Goal: Information Seeking & Learning: Understand process/instructions

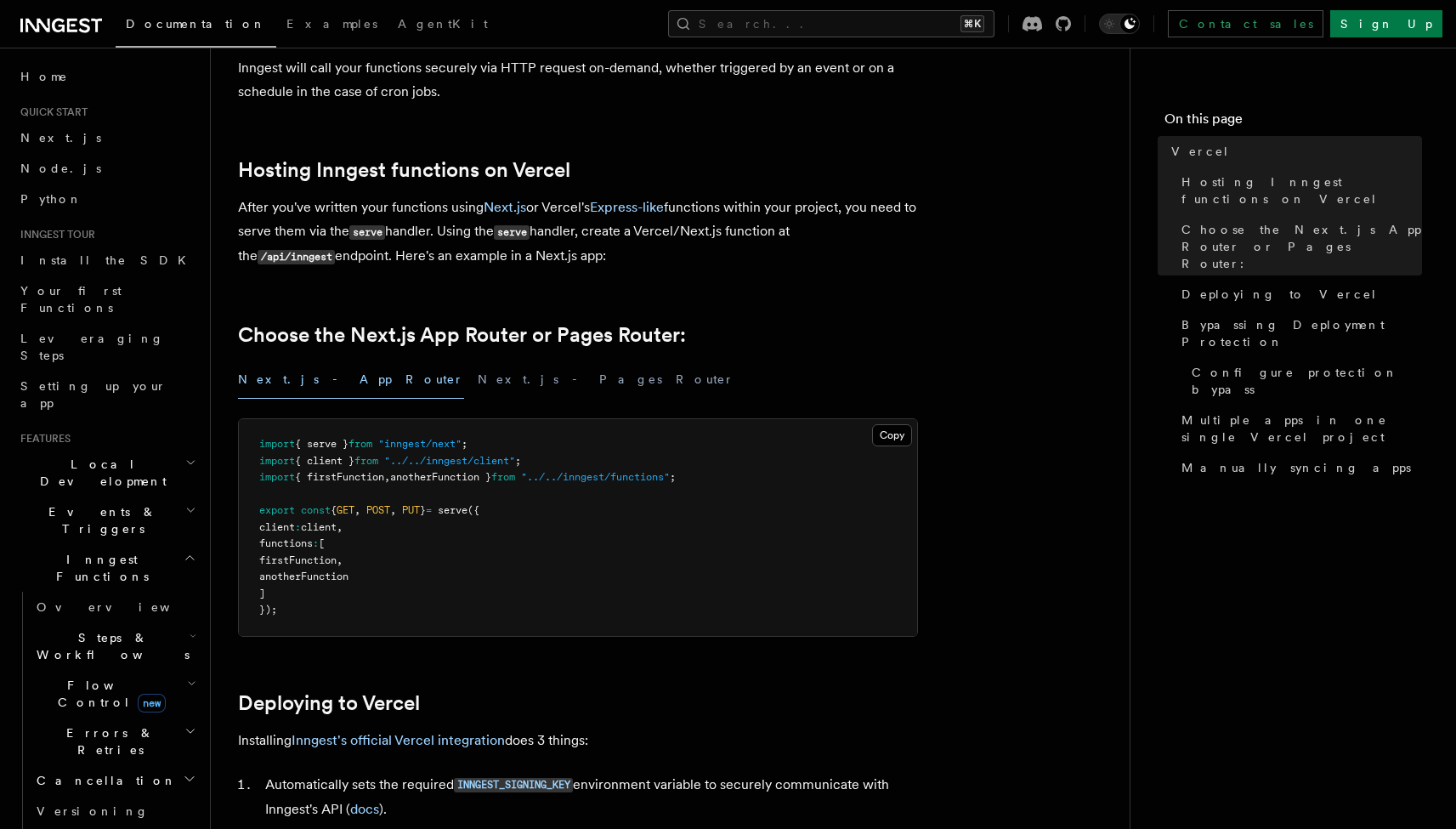
scroll to position [269, 0]
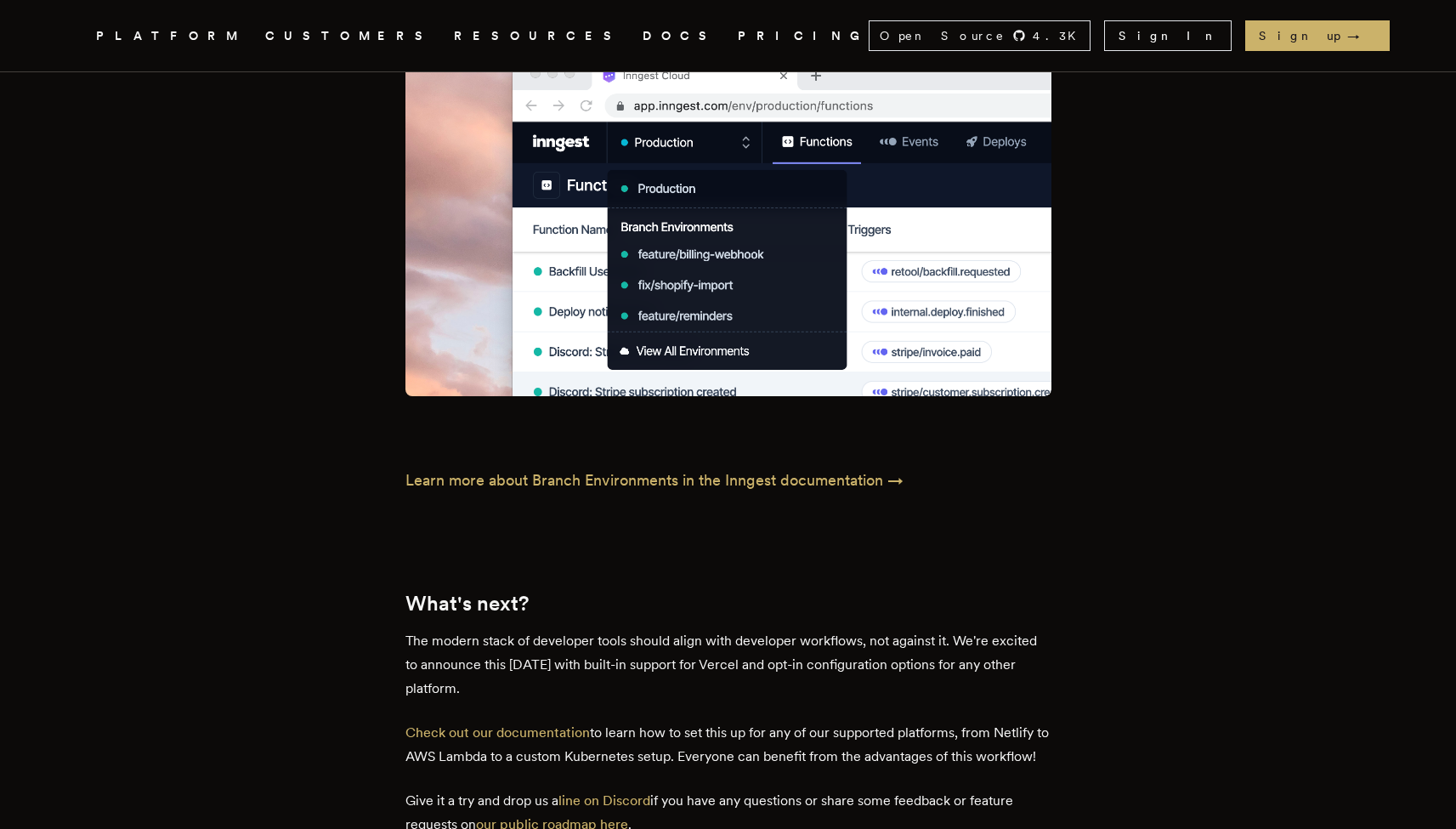
scroll to position [2525, 0]
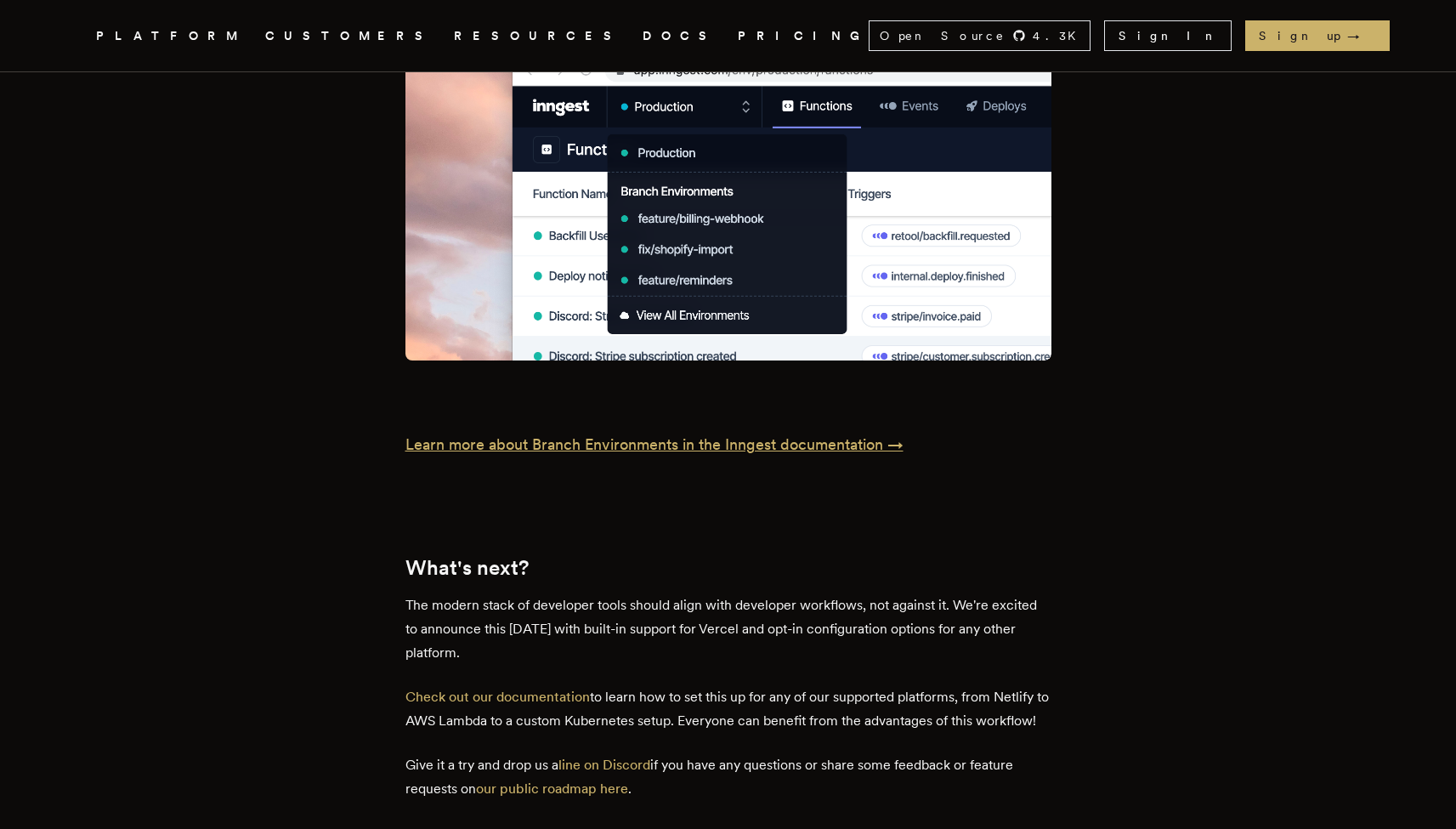
click at [486, 432] on p "Learn more about Branch Environments in the Inngest documentation →" at bounding box center [728, 444] width 646 height 24
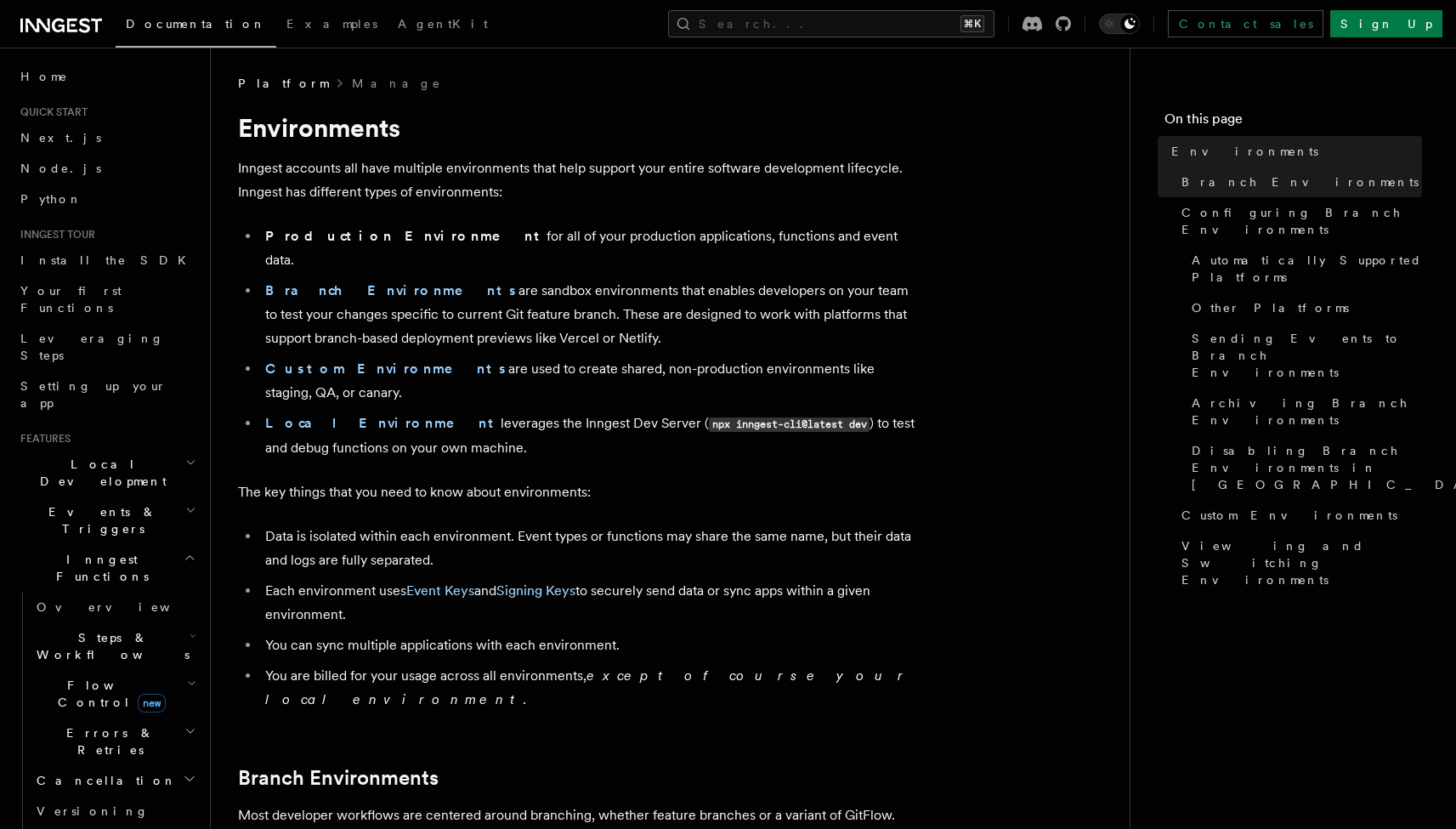
scroll to position [3, 0]
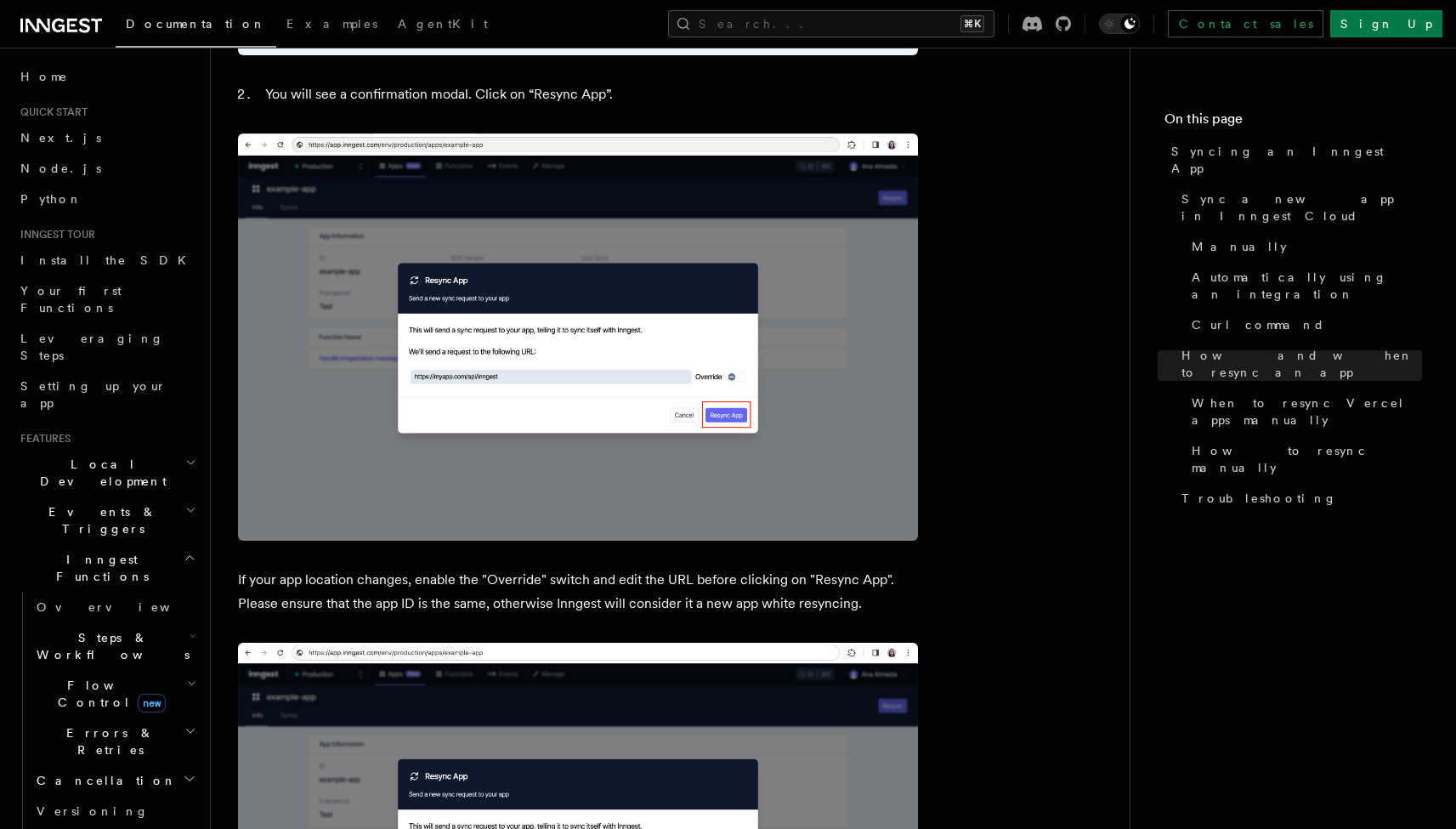
scroll to position [4817, 0]
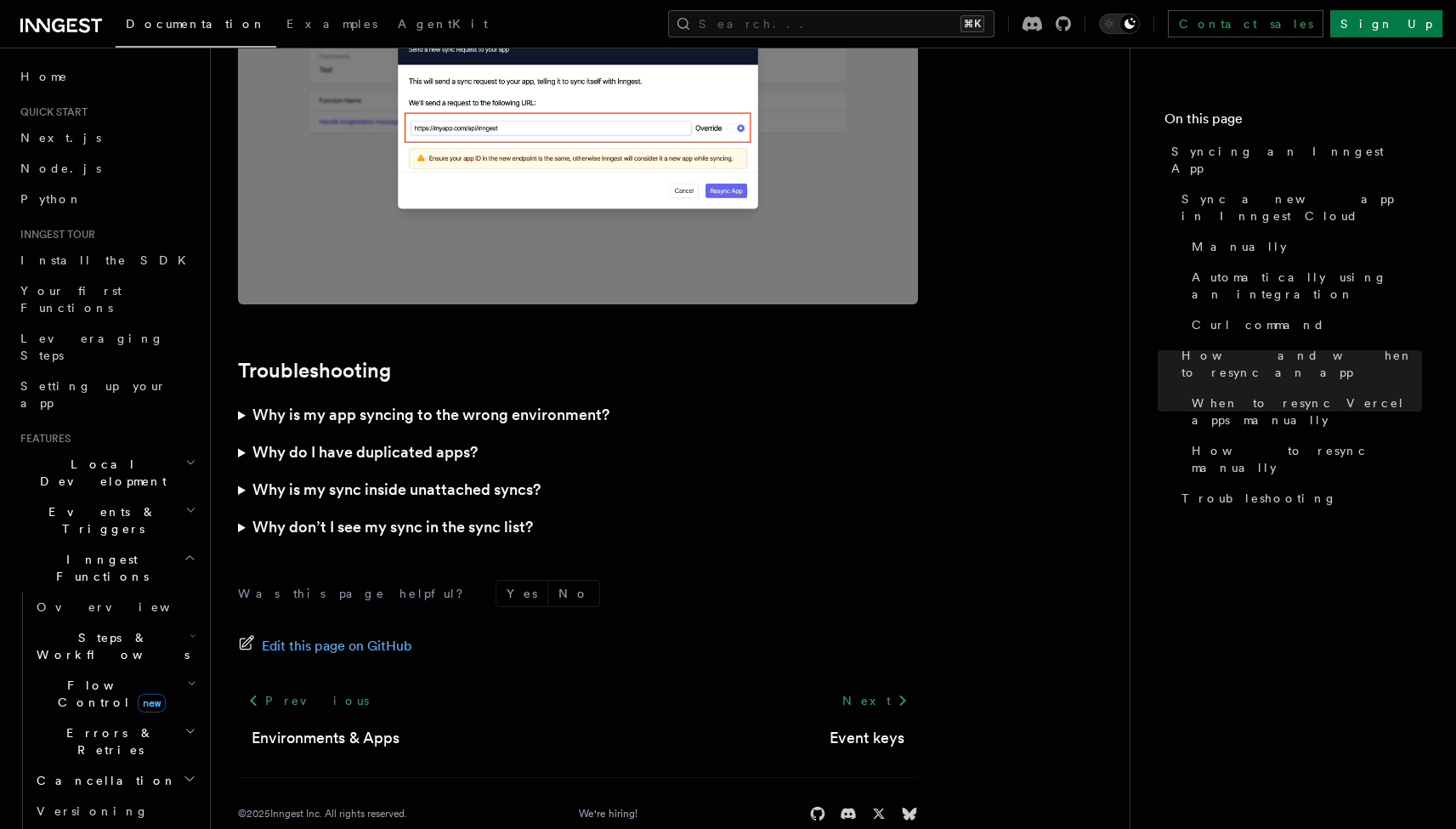
click at [250, 397] on summary "Why is my app syncing to the wrong environment?" at bounding box center [577, 415] width 680 height 38
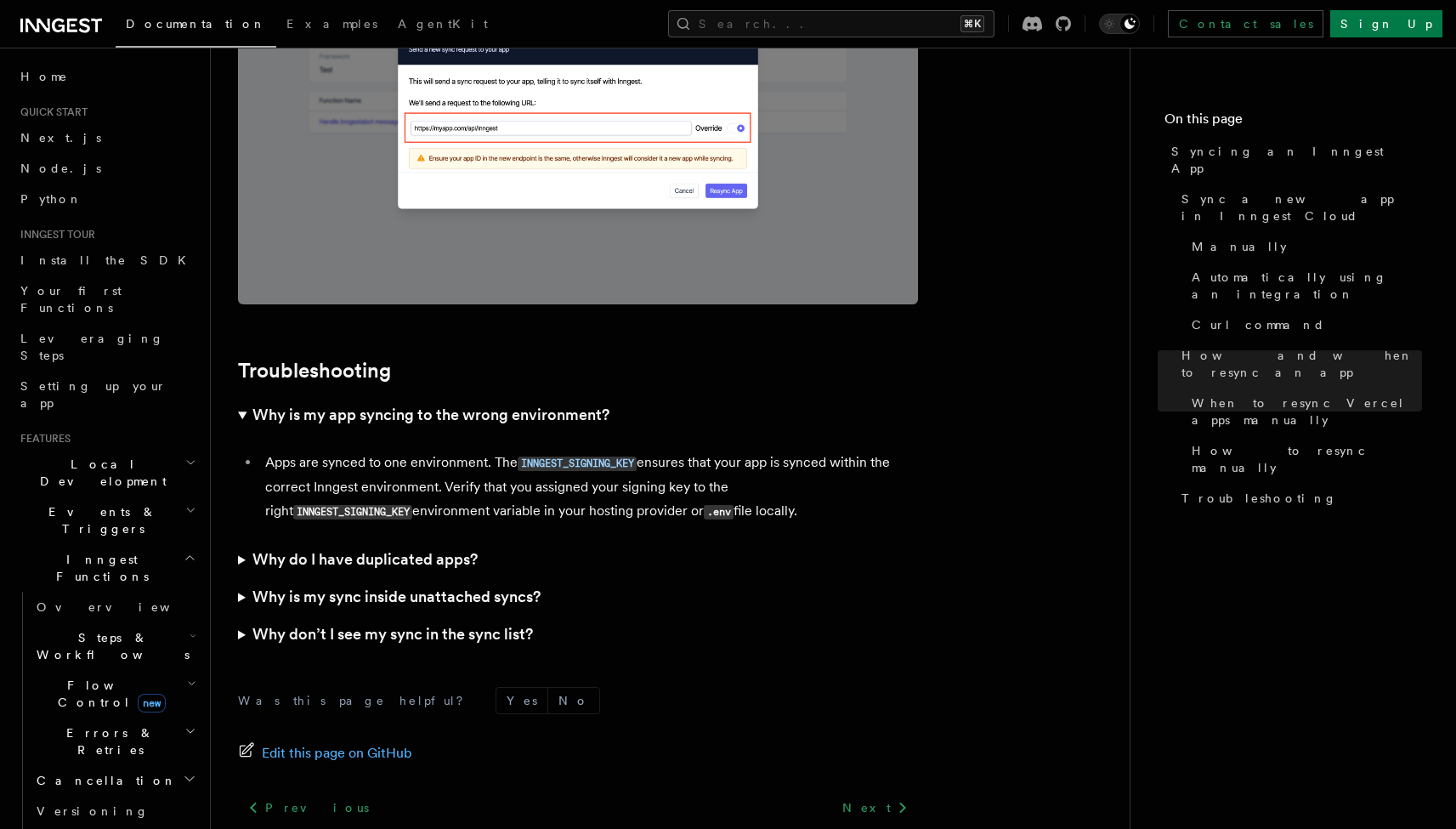
click at [239, 397] on summary "Why is my app syncing to the wrong environment?" at bounding box center [577, 415] width 680 height 38
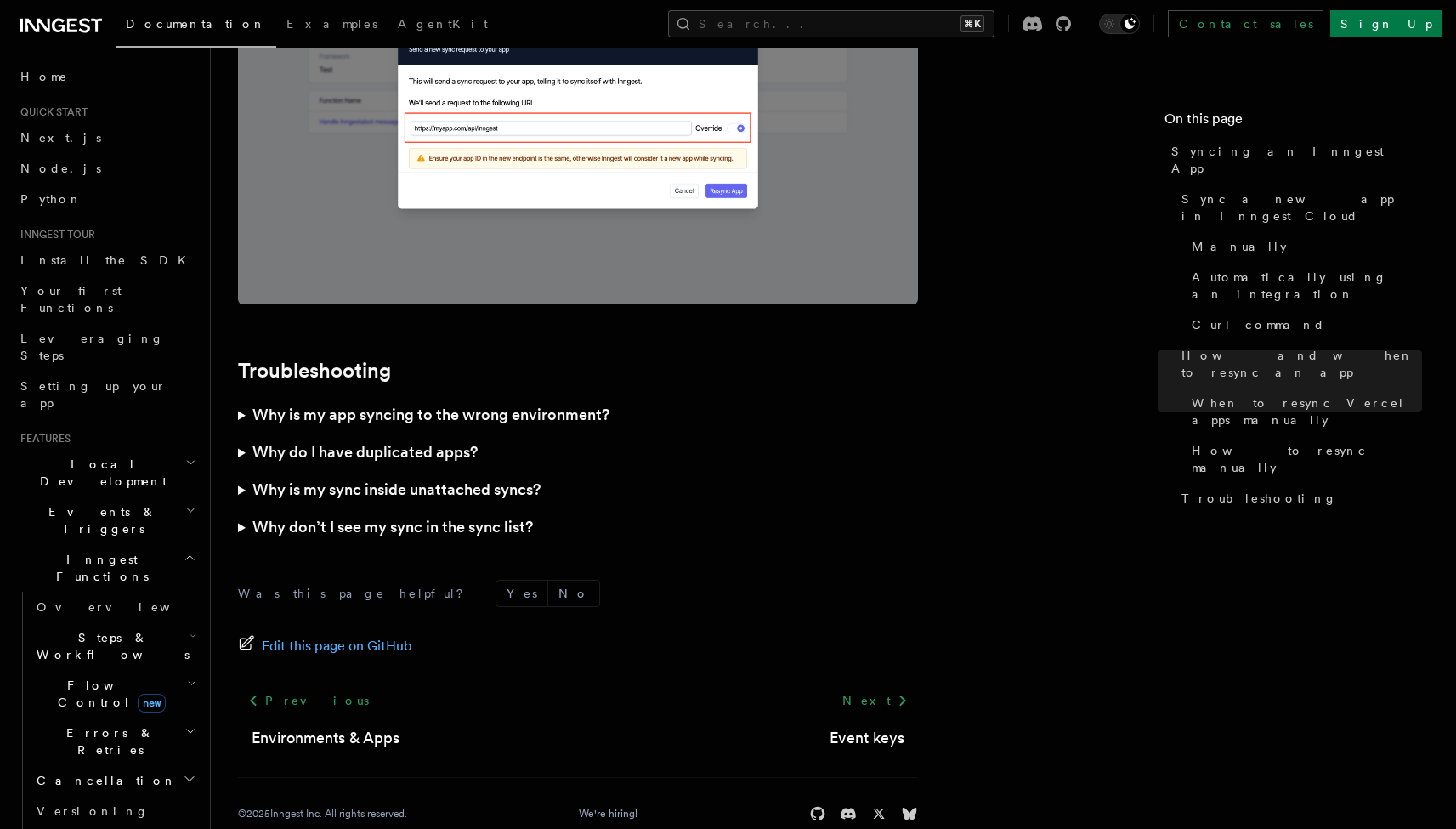
click at [239, 397] on summary "Why is my app syncing to the wrong environment?" at bounding box center [577, 415] width 680 height 38
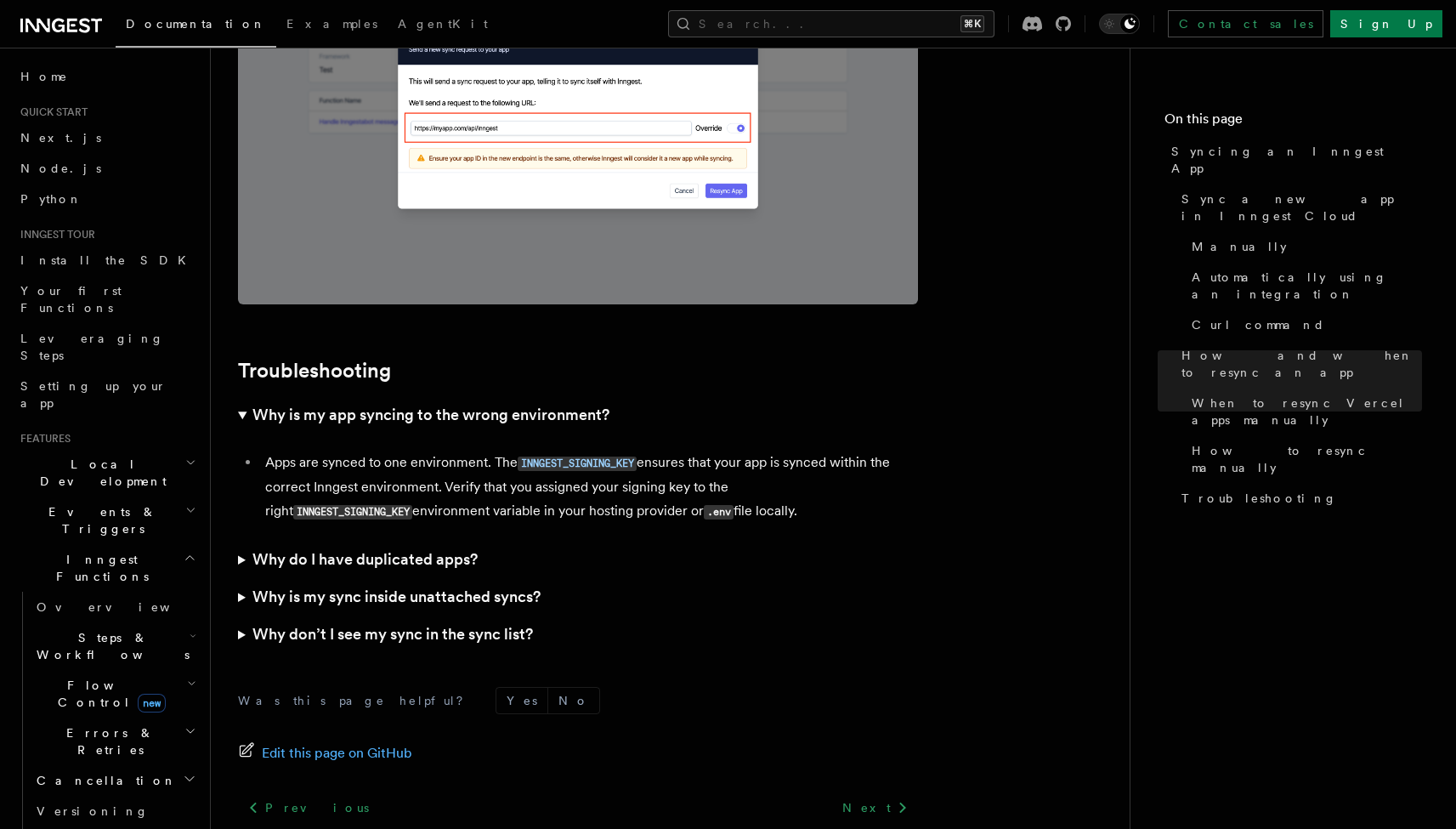
click at [238, 541] on summary "Why do I have duplicated apps?" at bounding box center [577, 559] width 680 height 38
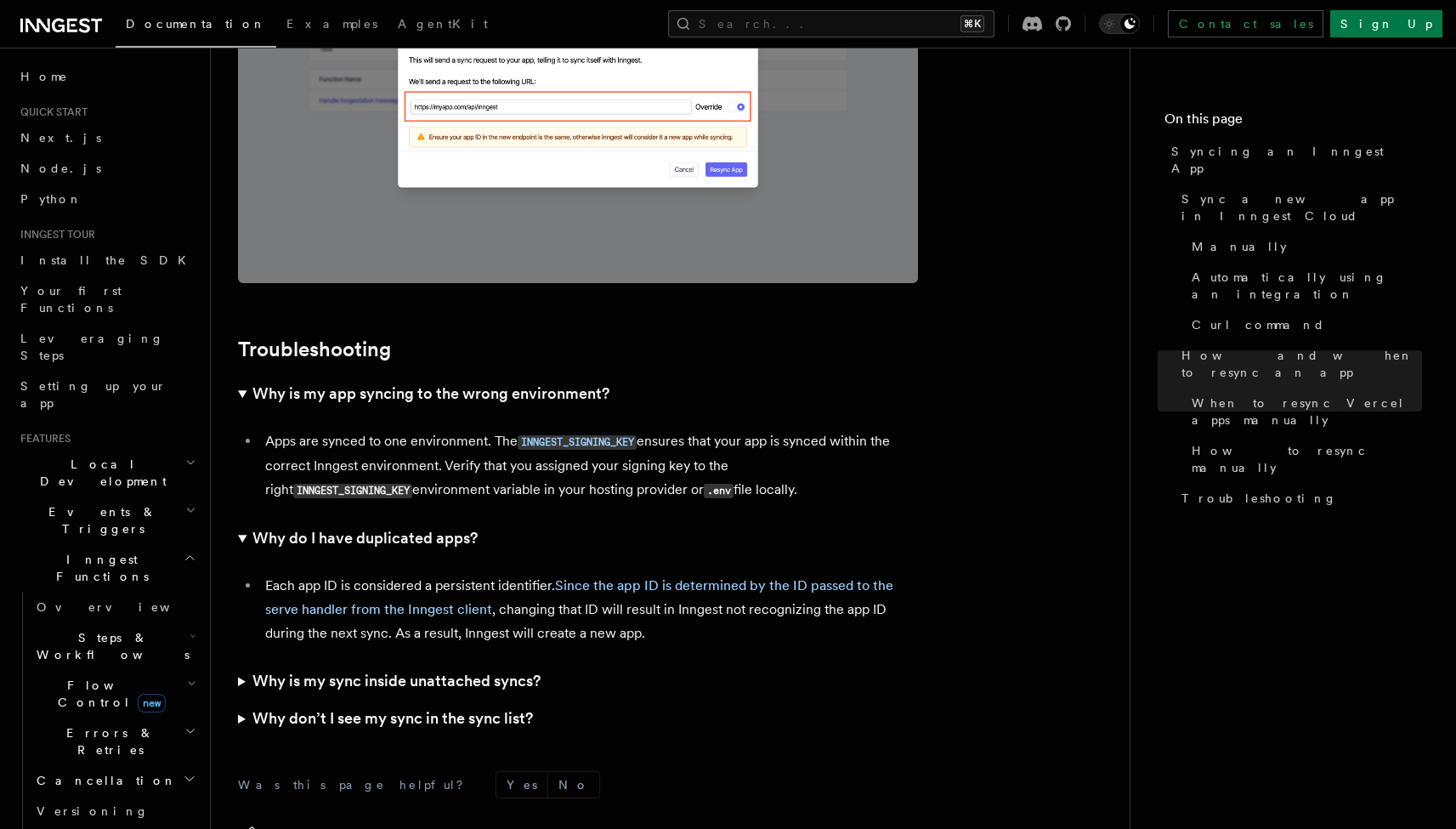
scroll to position [4889, 0]
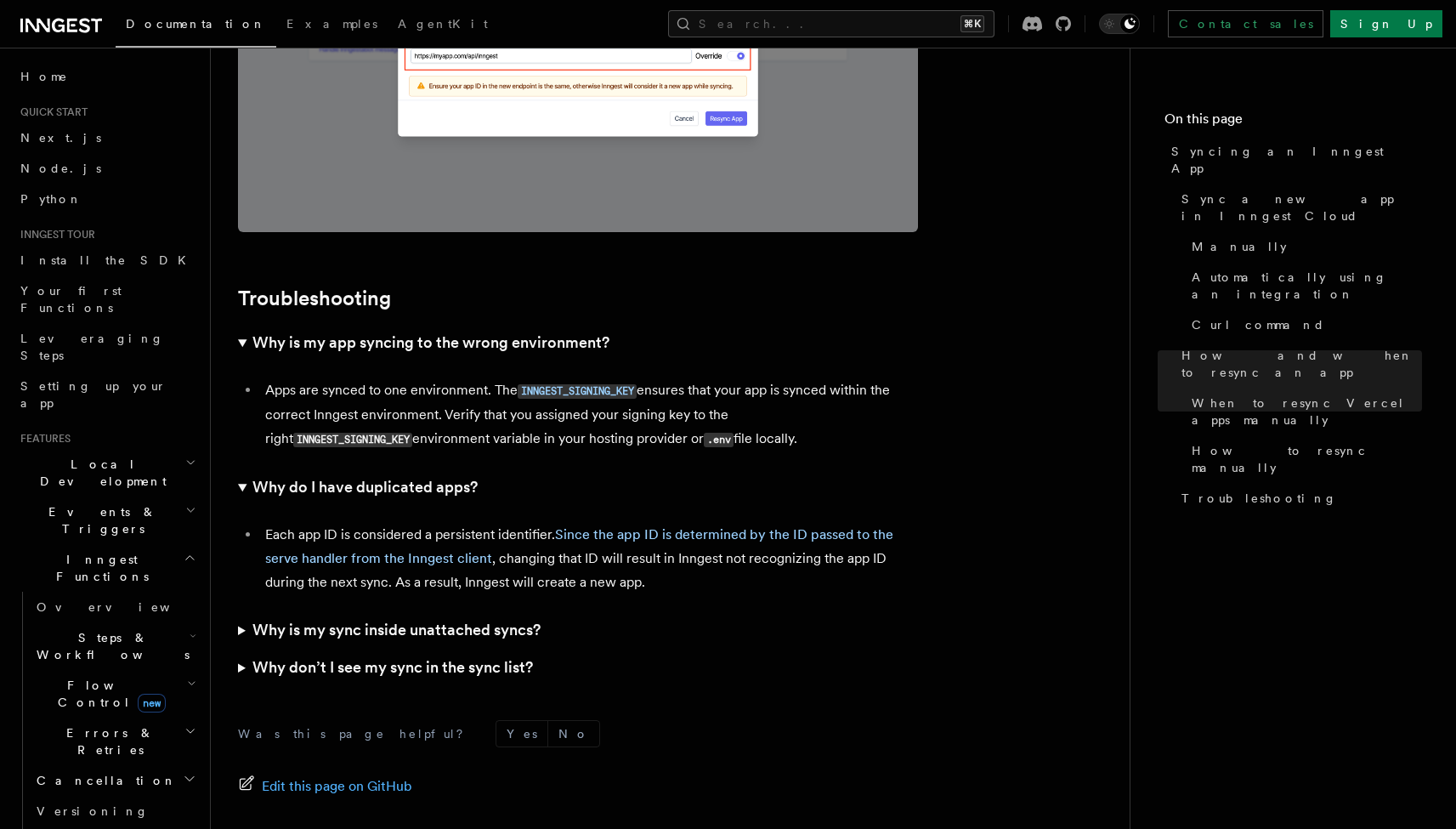
click at [244, 649] on summary "Why don’t I see my sync in the sync list?" at bounding box center [577, 667] width 680 height 38
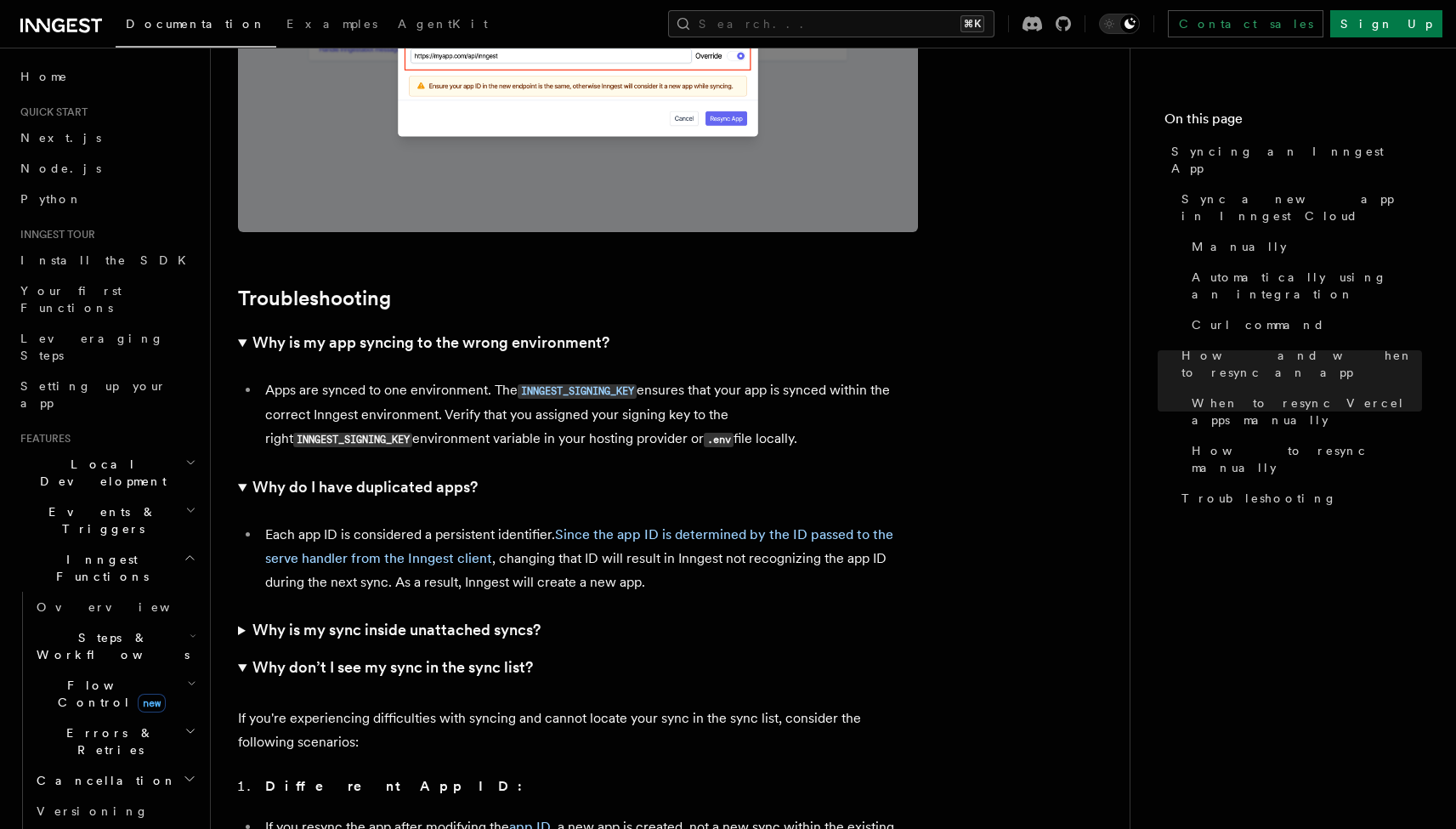
click at [241, 611] on summary "Why is my sync inside unattached syncs?" at bounding box center [577, 630] width 680 height 38
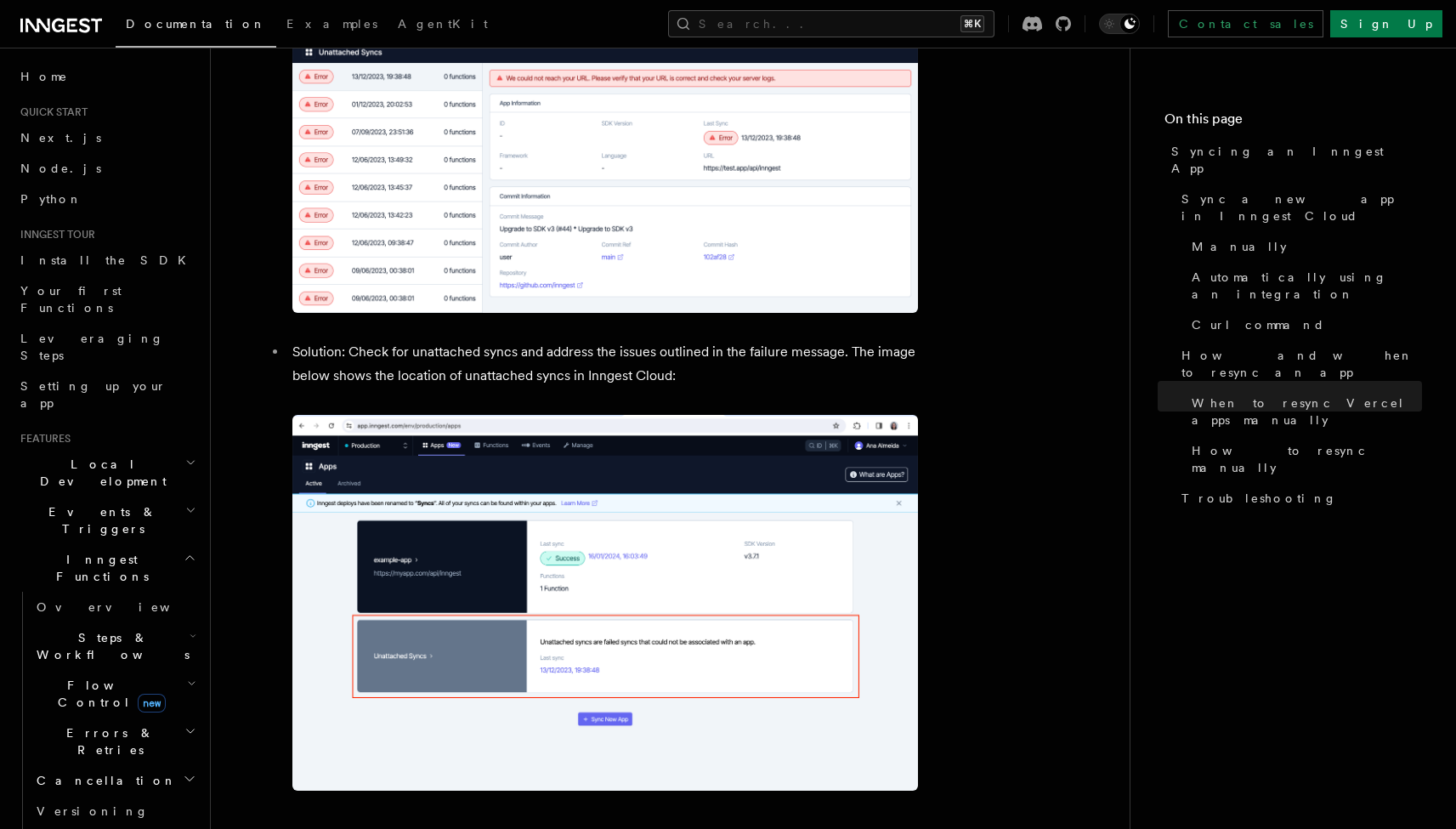
scroll to position [6471, 0]
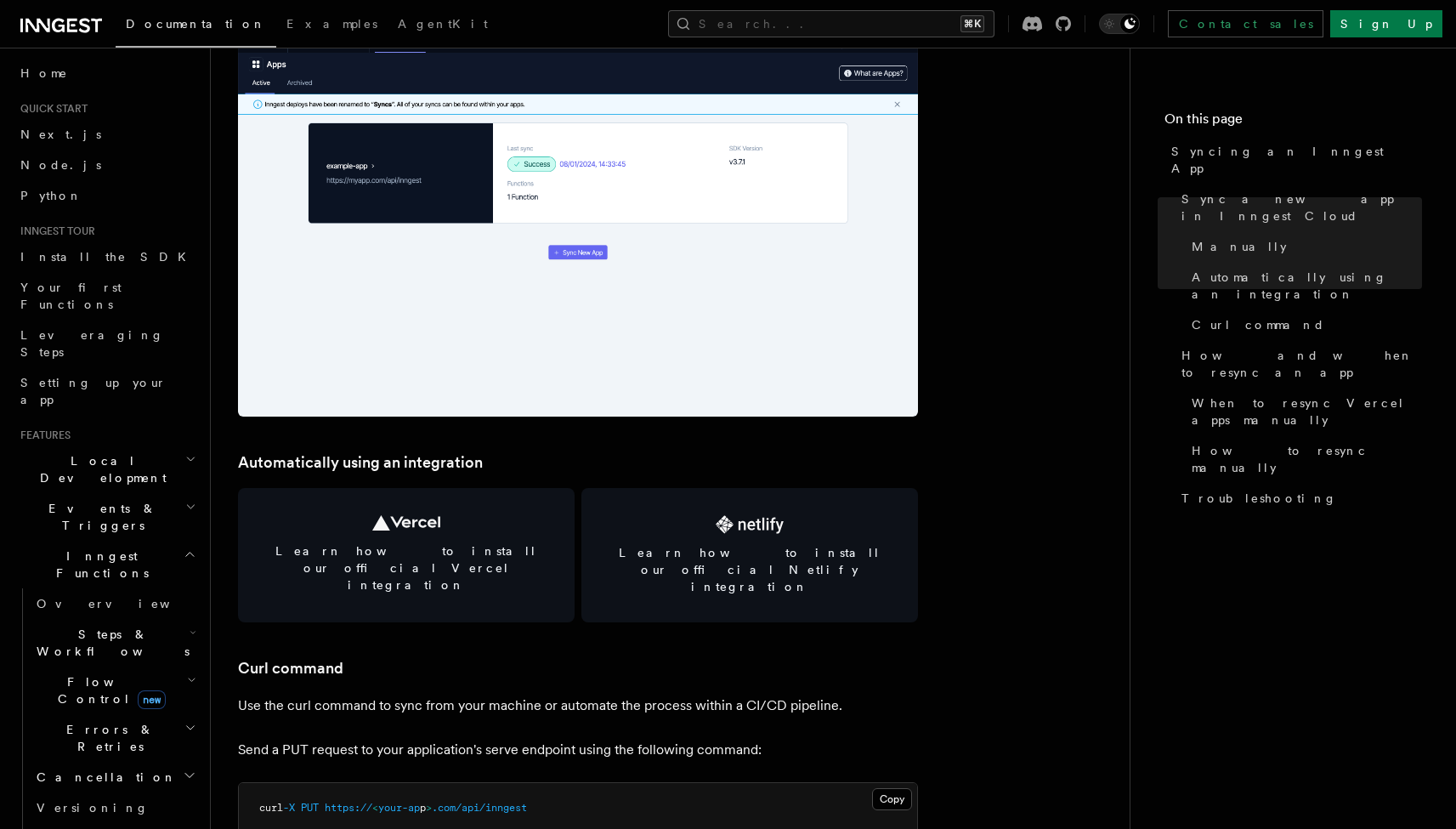
scroll to position [2098, 0]
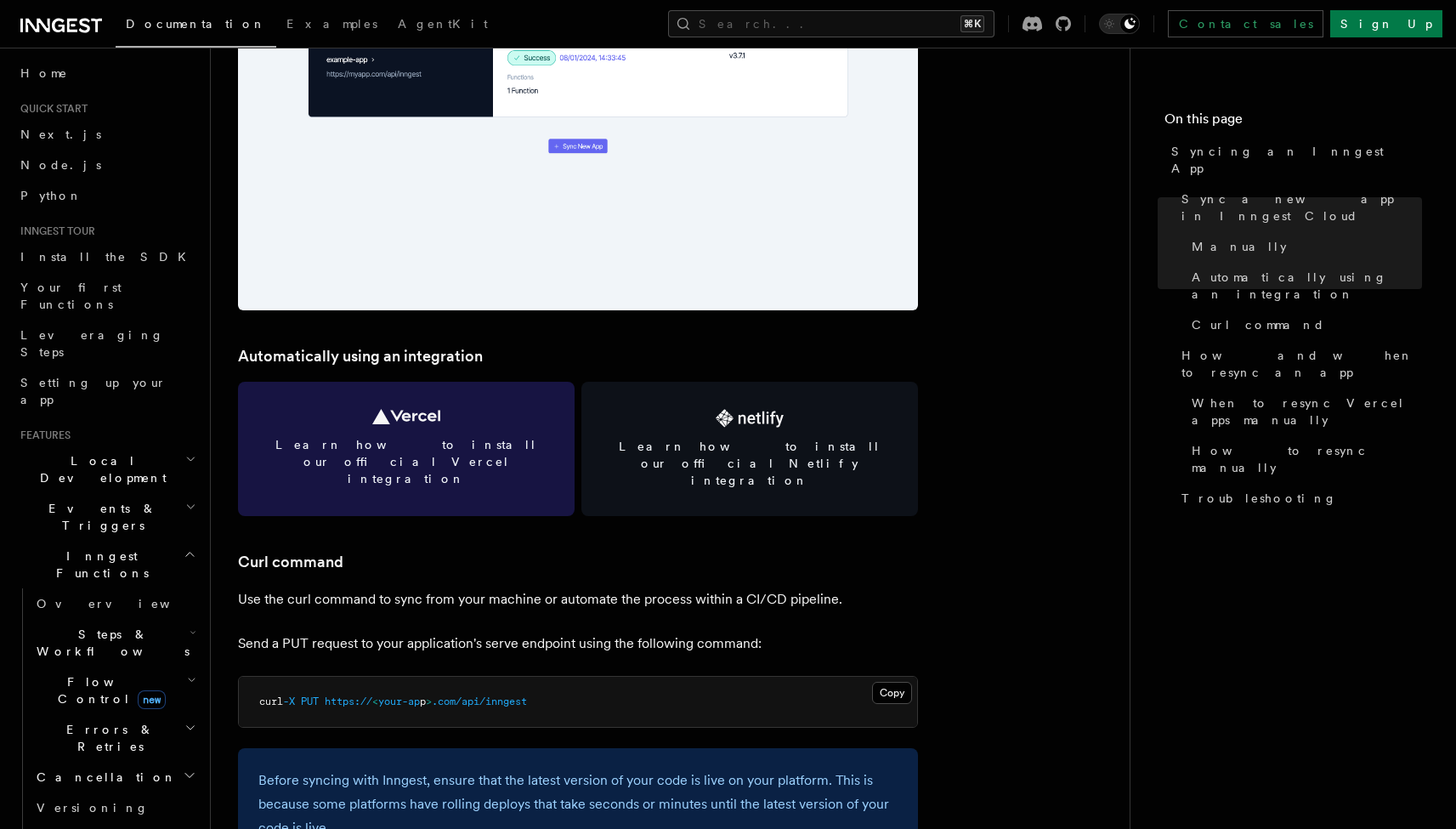
click at [460, 429] on link "Learn how to install our official Vercel integration" at bounding box center [405, 449] width 336 height 135
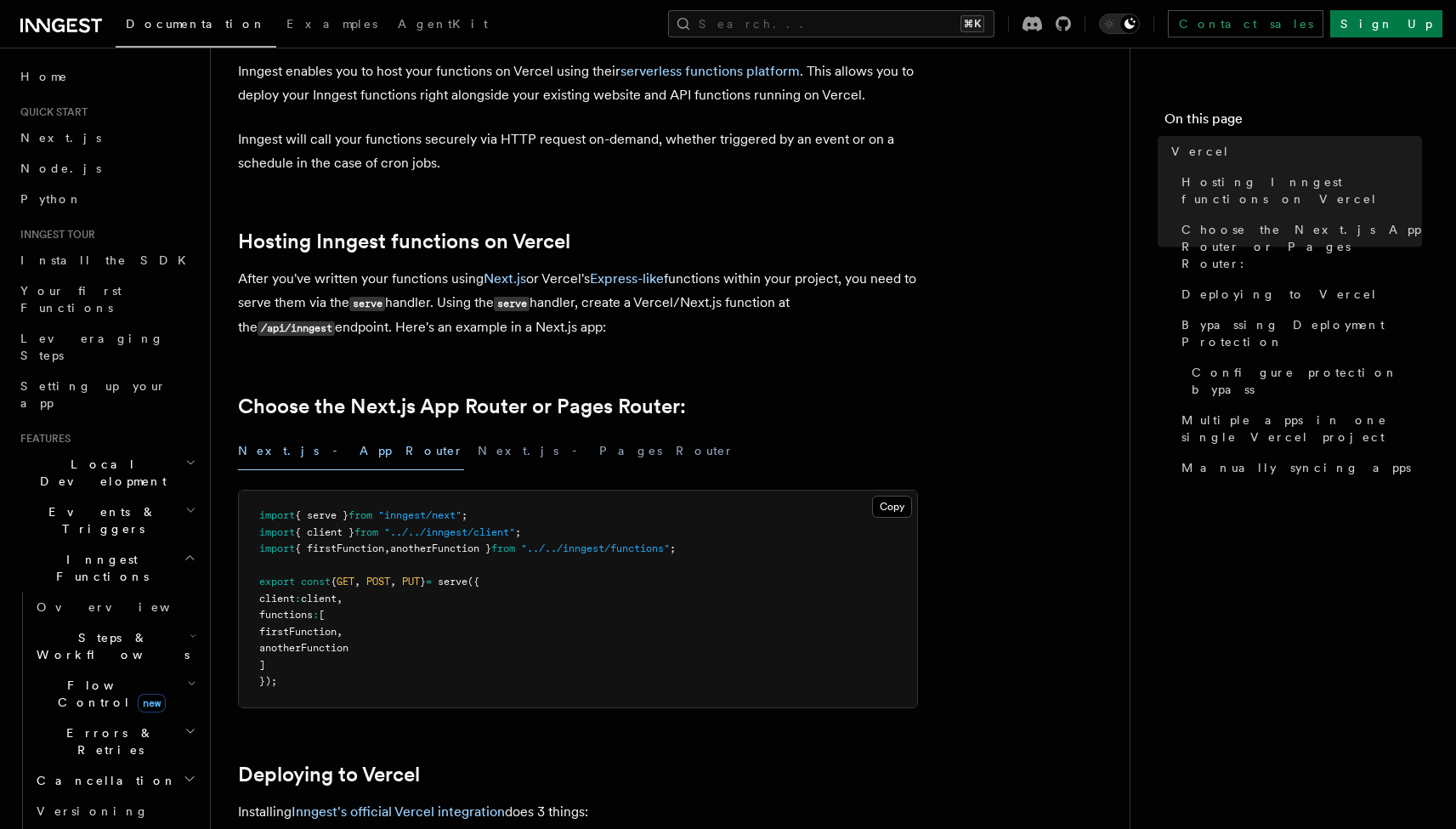
scroll to position [203, 0]
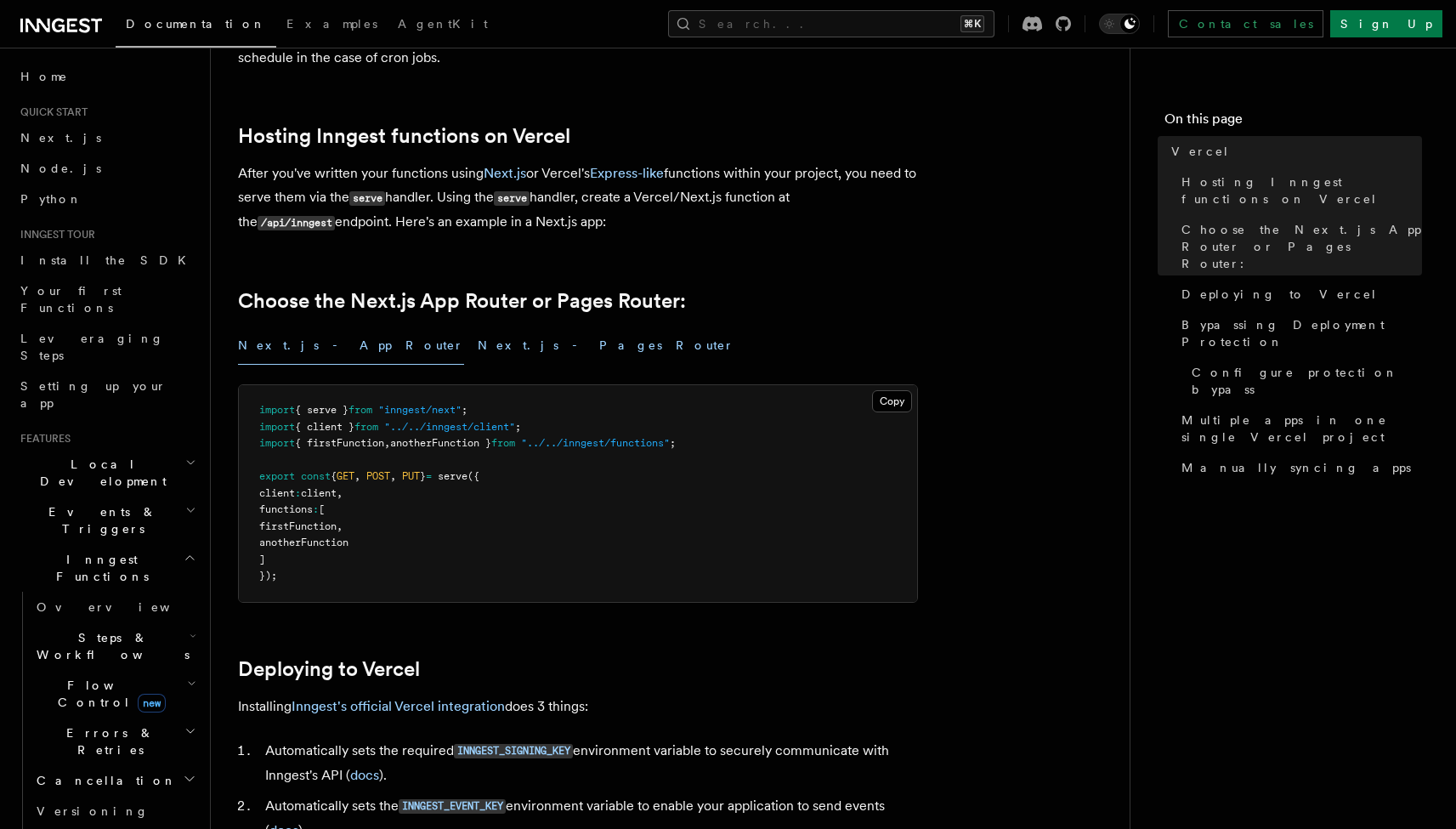
click at [478, 349] on button "Next.js - Pages Router" at bounding box center [606, 346] width 257 height 38
click at [263, 350] on button "Next.js - App Router" at bounding box center [350, 346] width 226 height 38
click at [478, 350] on button "Next.js - Pages Router" at bounding box center [606, 346] width 257 height 38
click at [317, 350] on button "Next.js - App Router" at bounding box center [350, 346] width 226 height 38
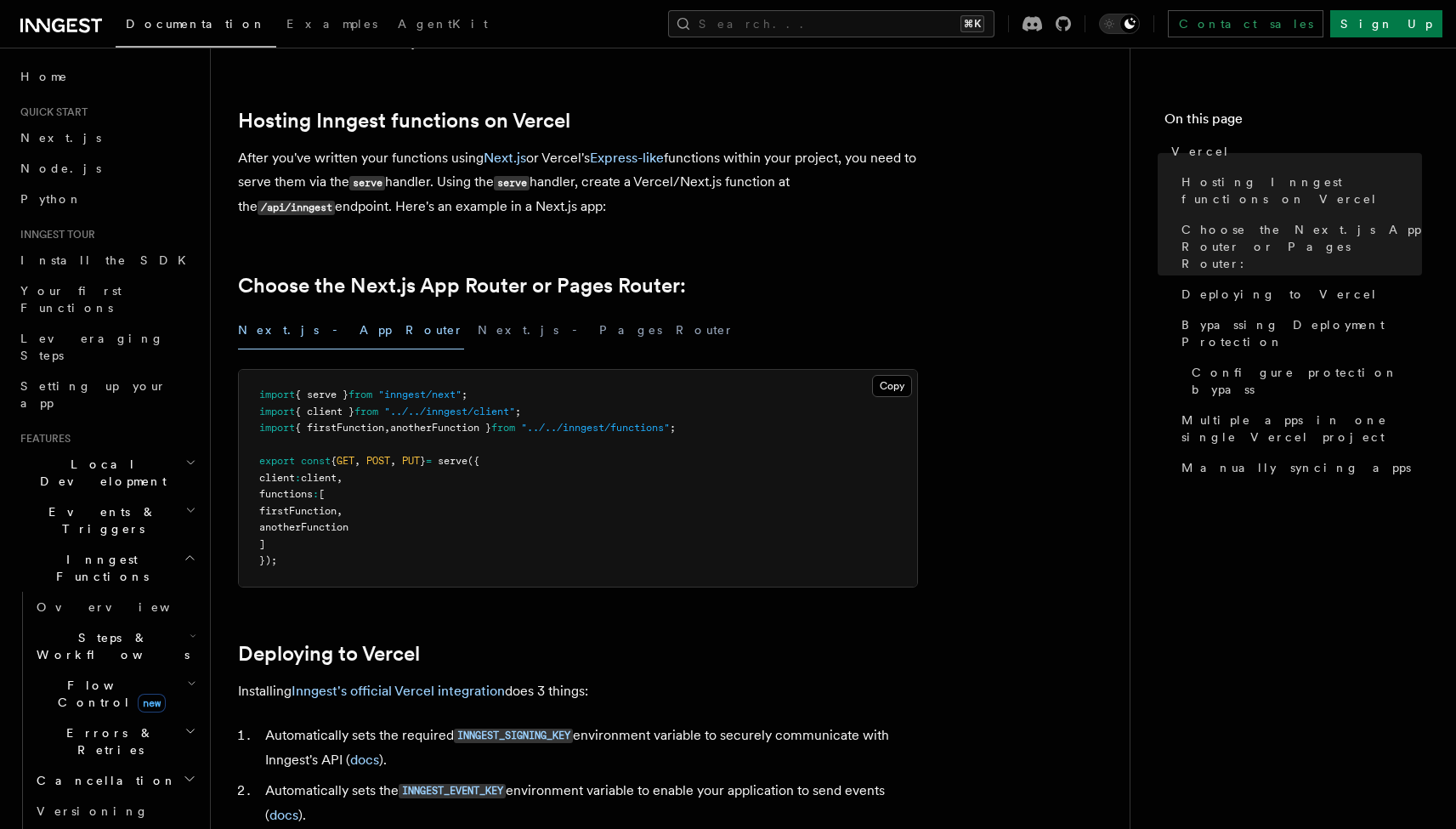
scroll to position [492, 0]
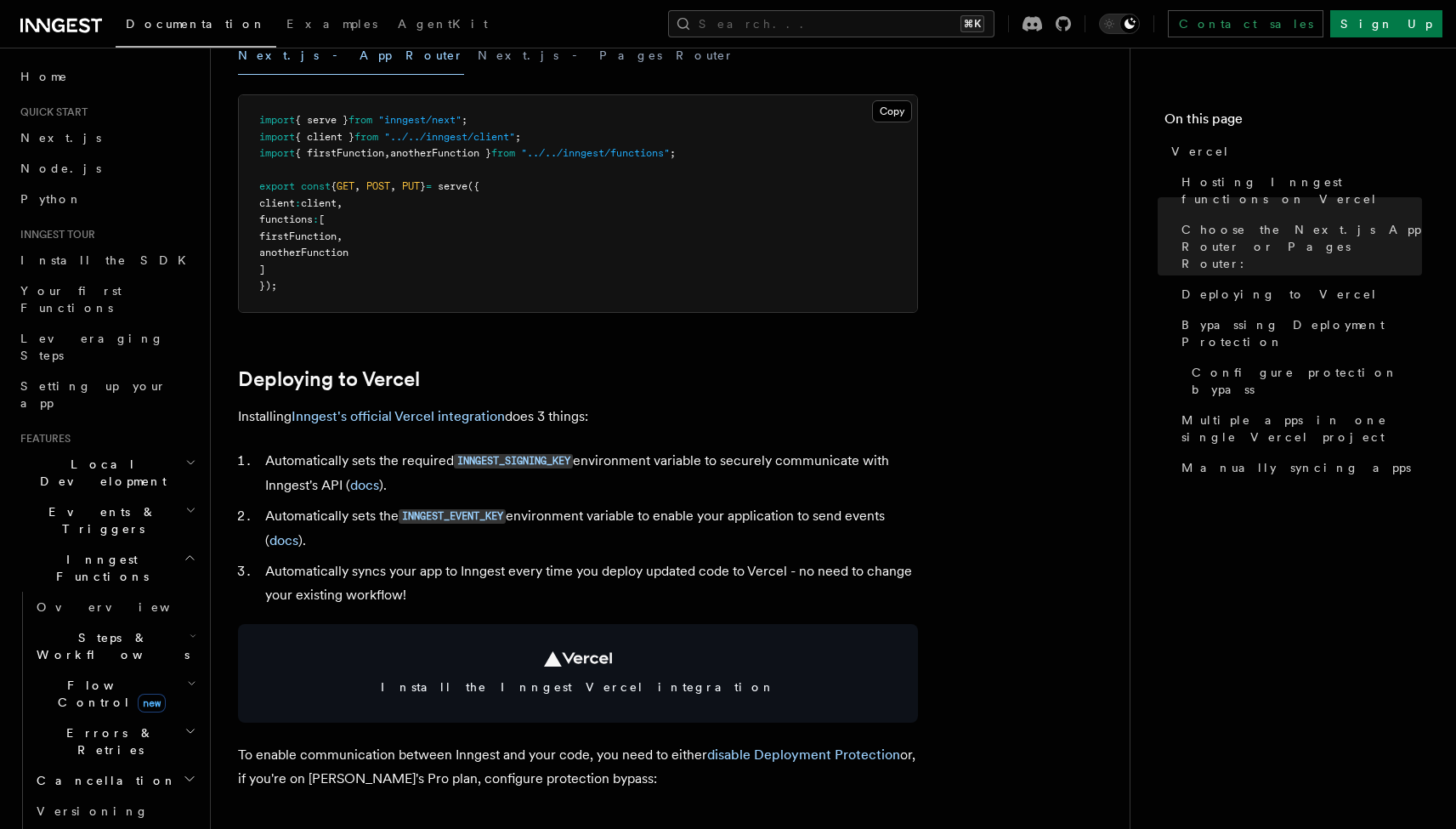
click at [345, 514] on li "Automatically sets the INNGEST_EVENT_KEY environment variable to enable your ap…" at bounding box center [589, 528] width 658 height 48
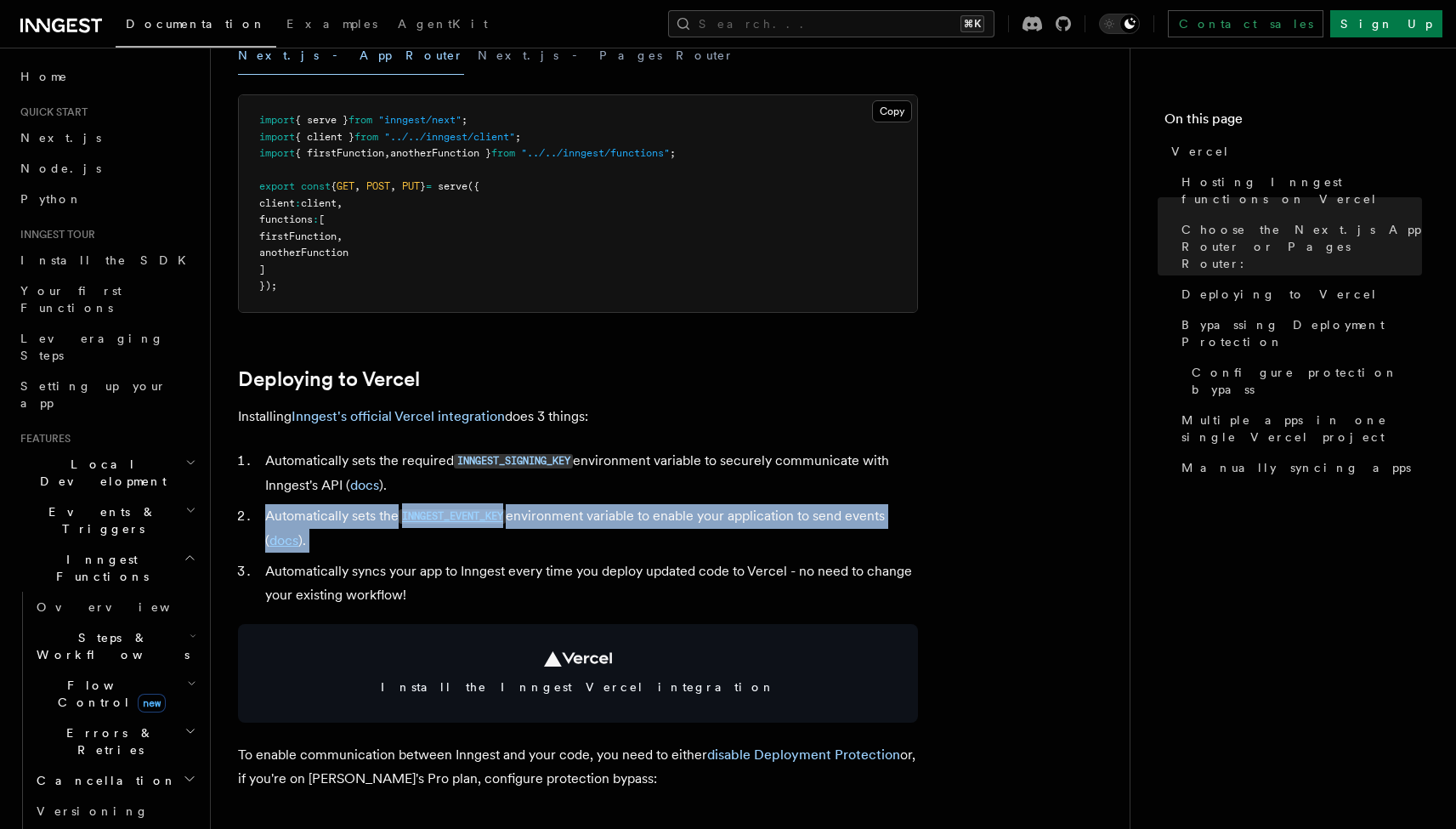
click at [345, 514] on li "Automatically sets the INNGEST_EVENT_KEY environment variable to enable your ap…" at bounding box center [589, 528] width 658 height 48
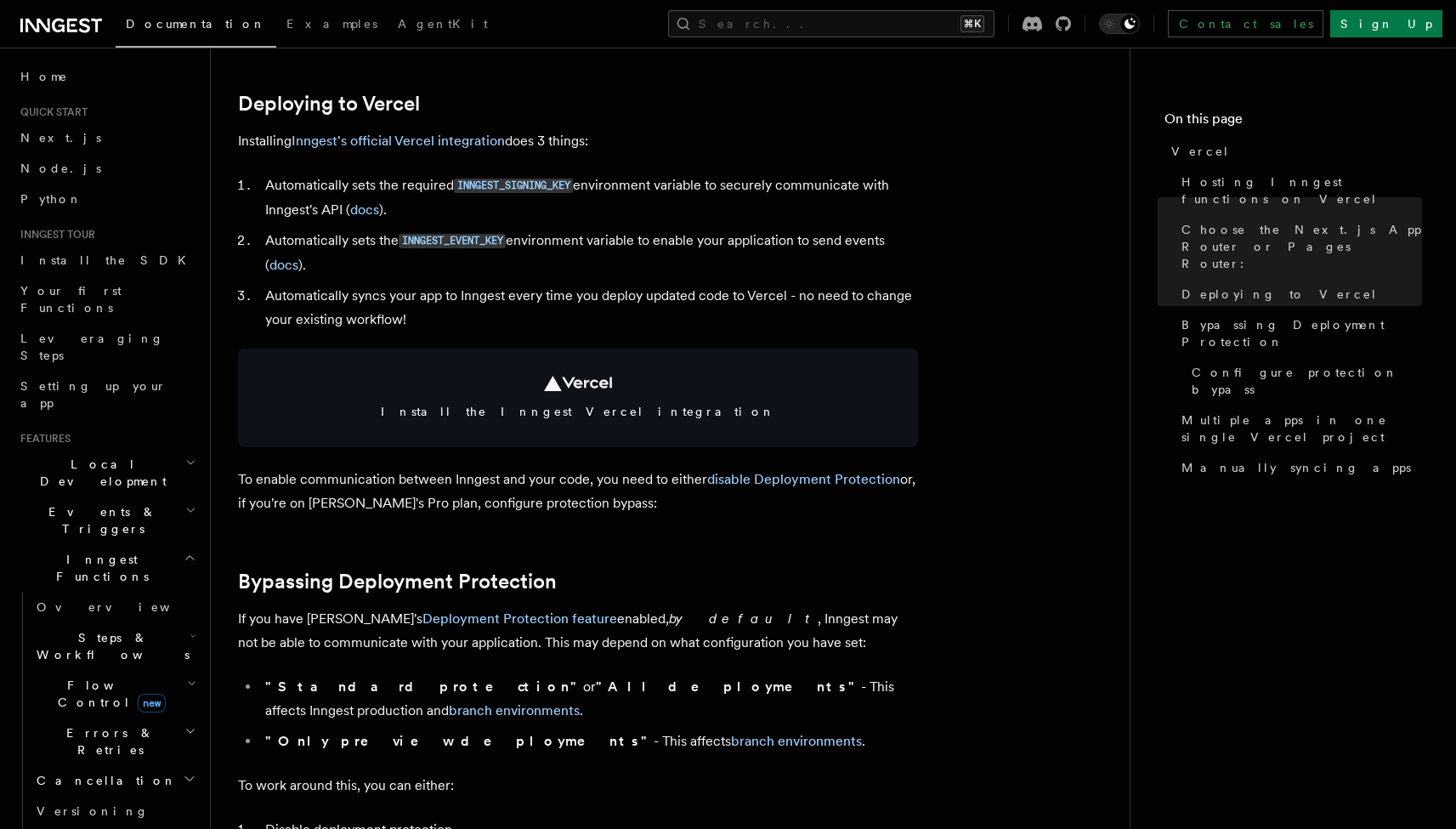
scroll to position [777, 0]
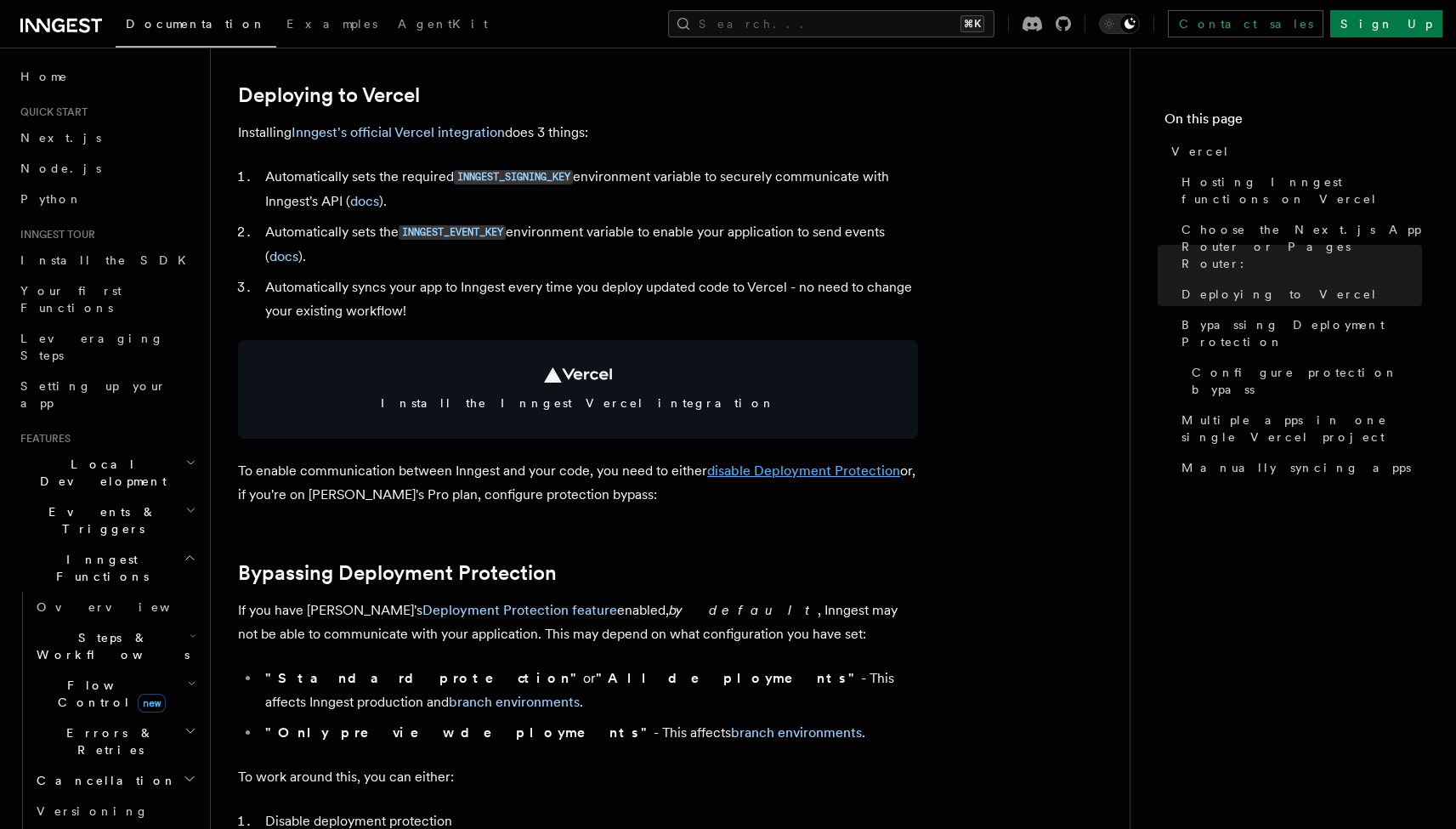
click at [746, 462] on link "disable Deployment Protection" at bounding box center [804, 470] width 193 height 16
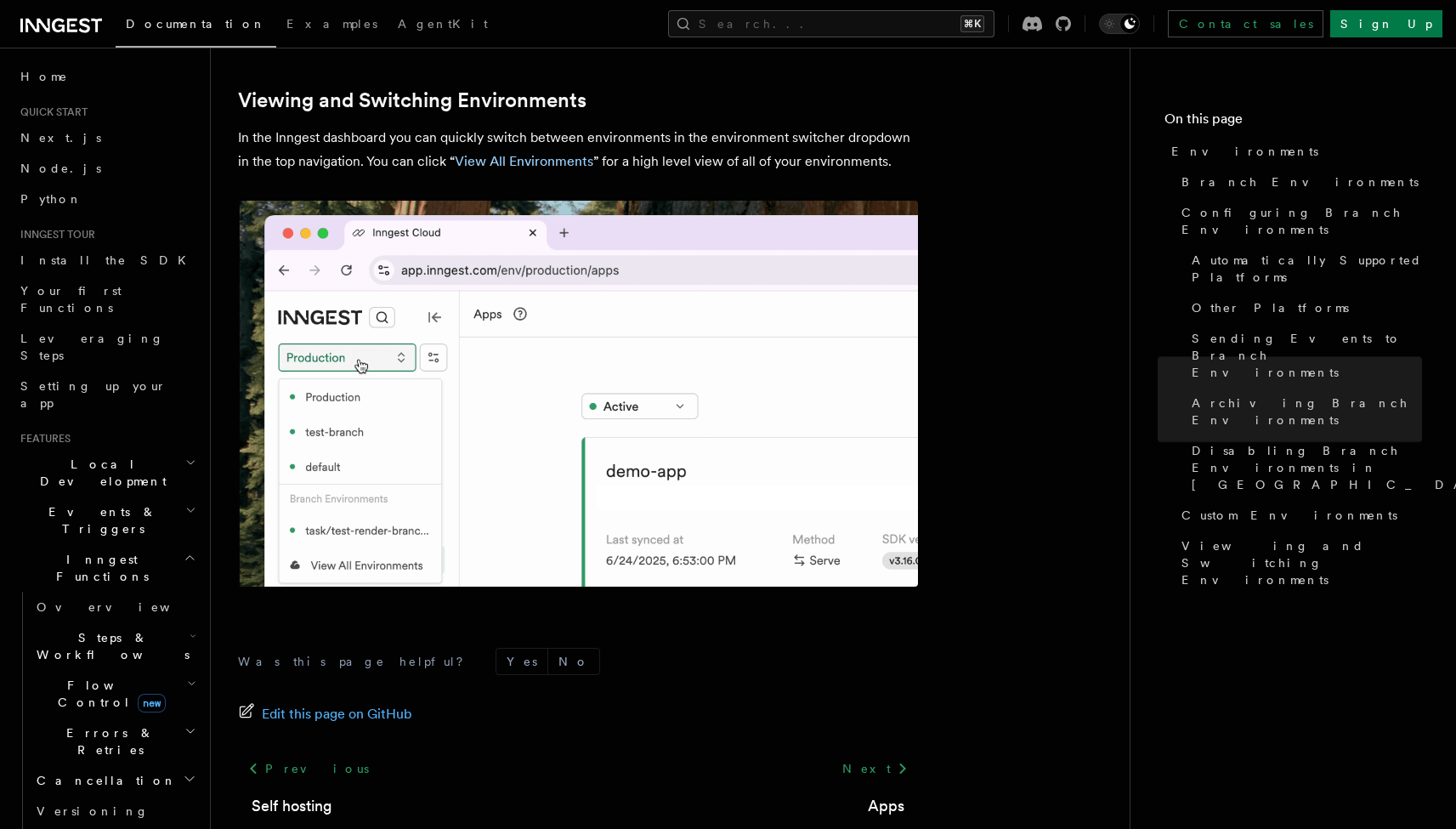
scroll to position [3976, 0]
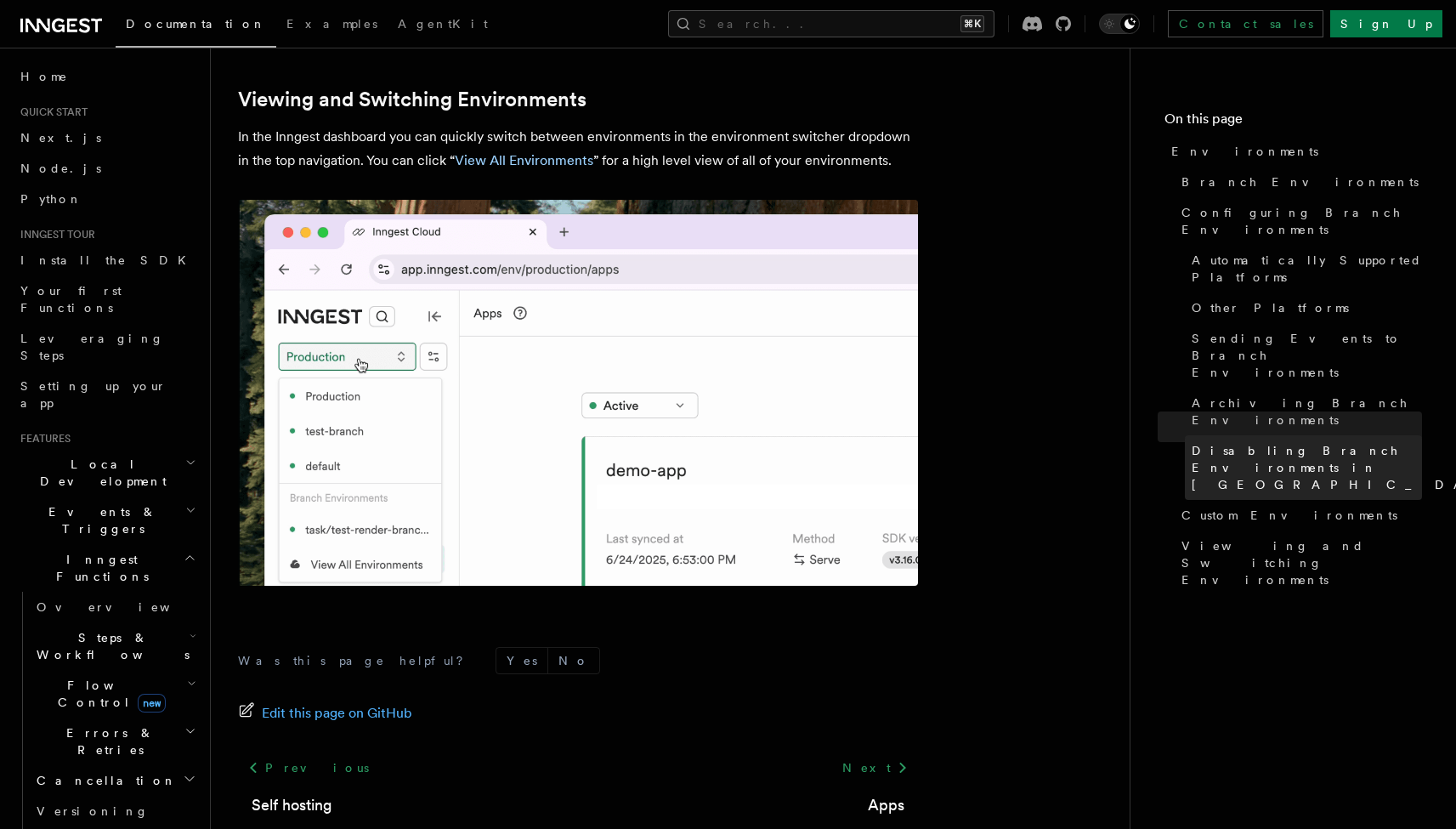
click at [1246, 442] on span "Disabling Branch Environments in Vercel" at bounding box center [1352, 467] width 322 height 51
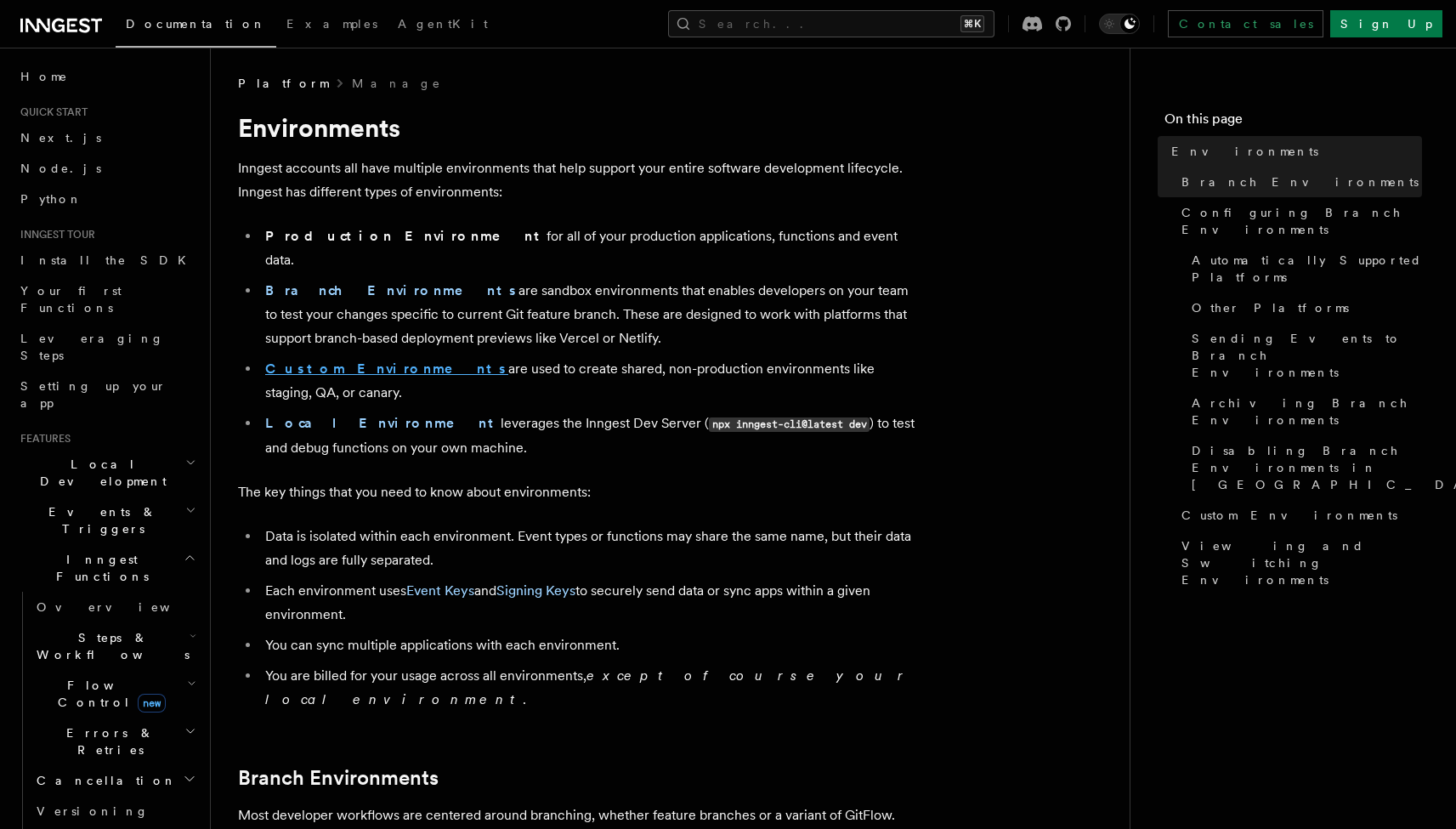
click at [352, 361] on strong "Custom Environments" at bounding box center [387, 369] width 243 height 16
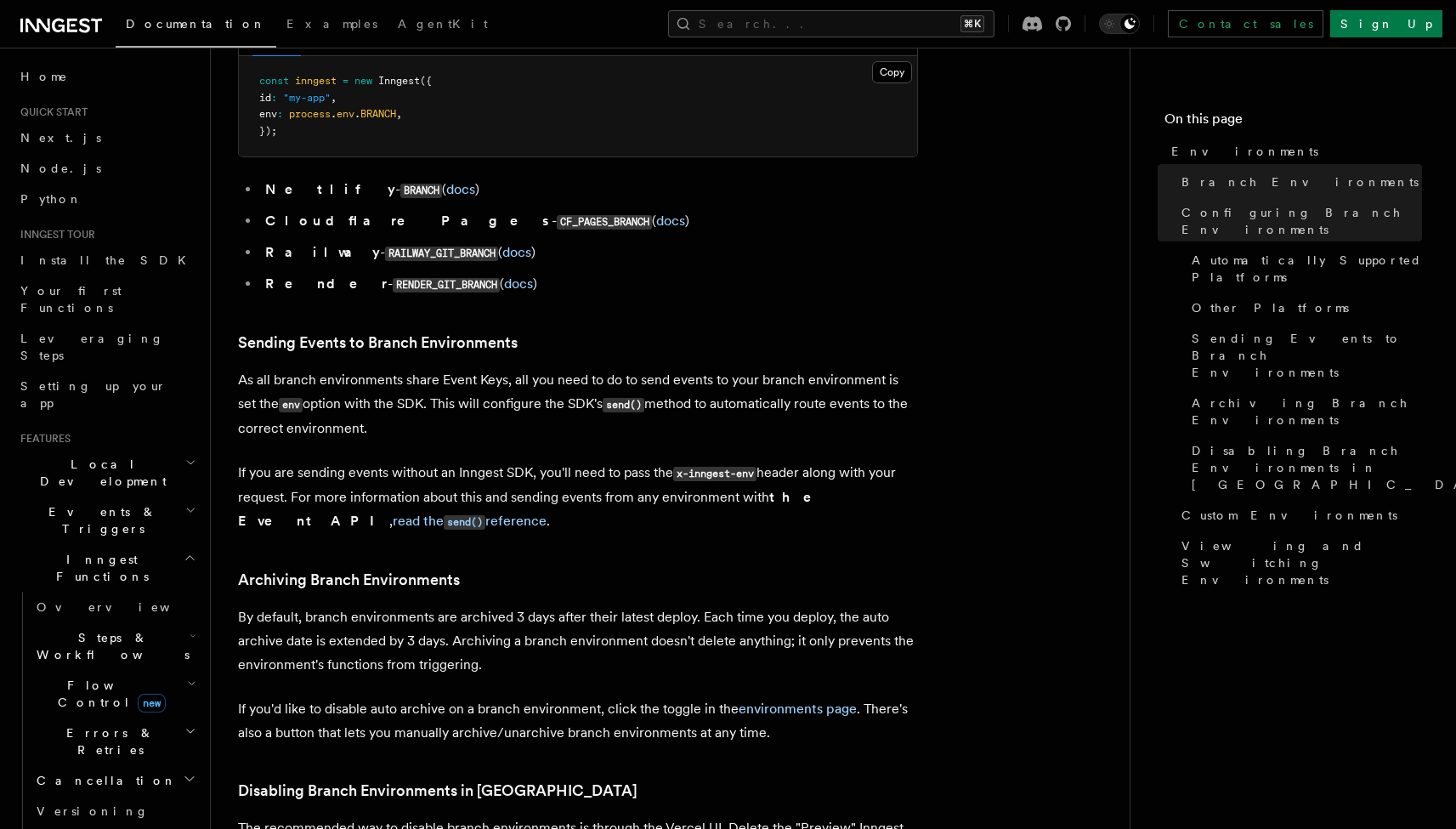
scroll to position [2676, 0]
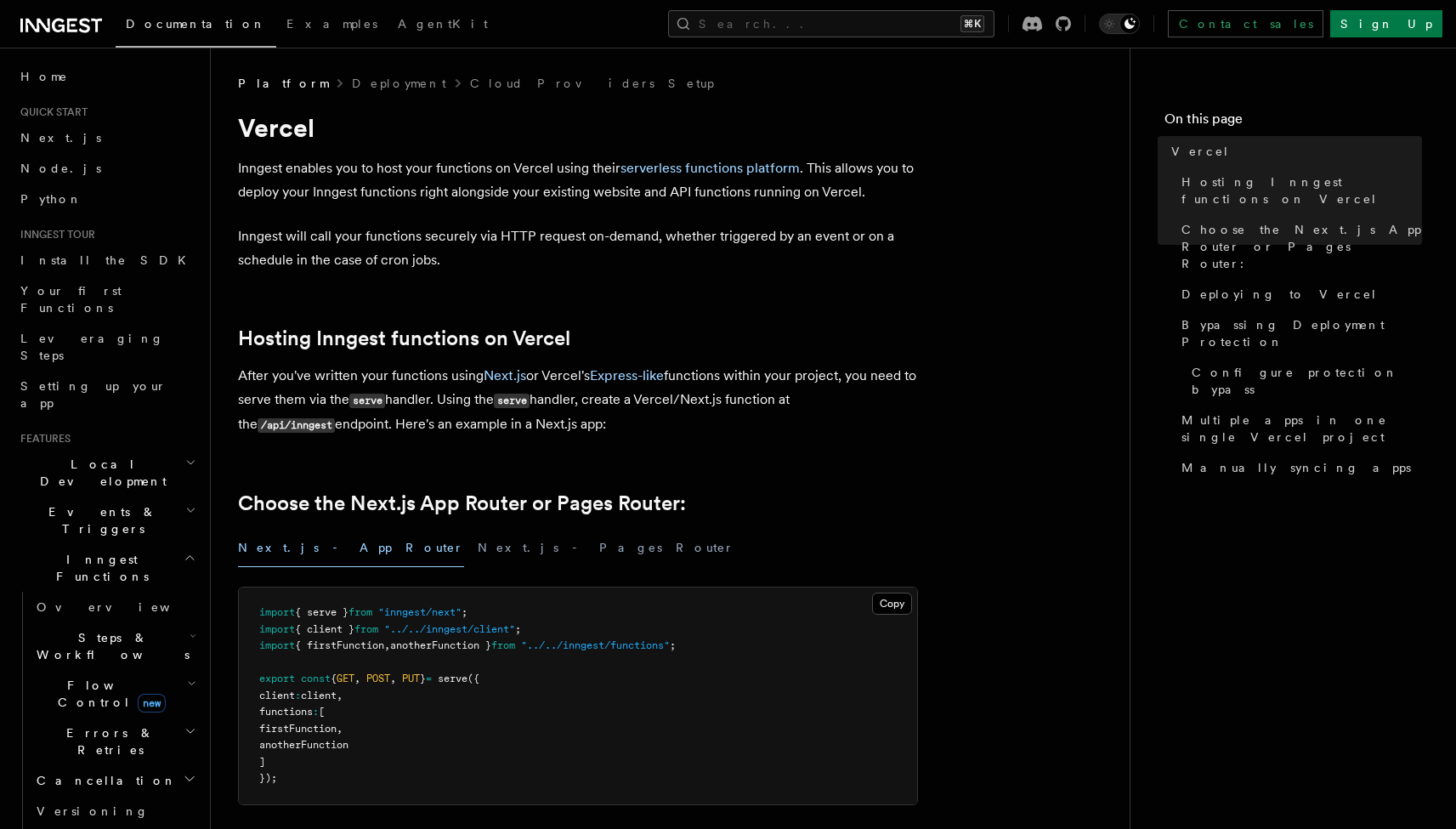
scroll to position [977, 0]
